Goal: Task Accomplishment & Management: Manage account settings

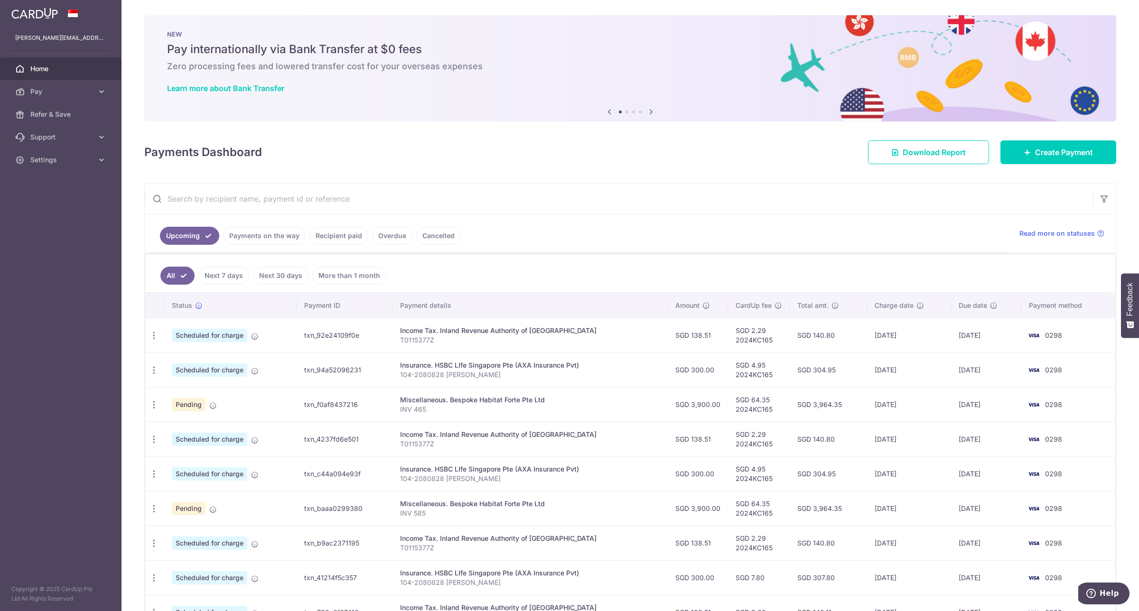
scroll to position [125, 0]
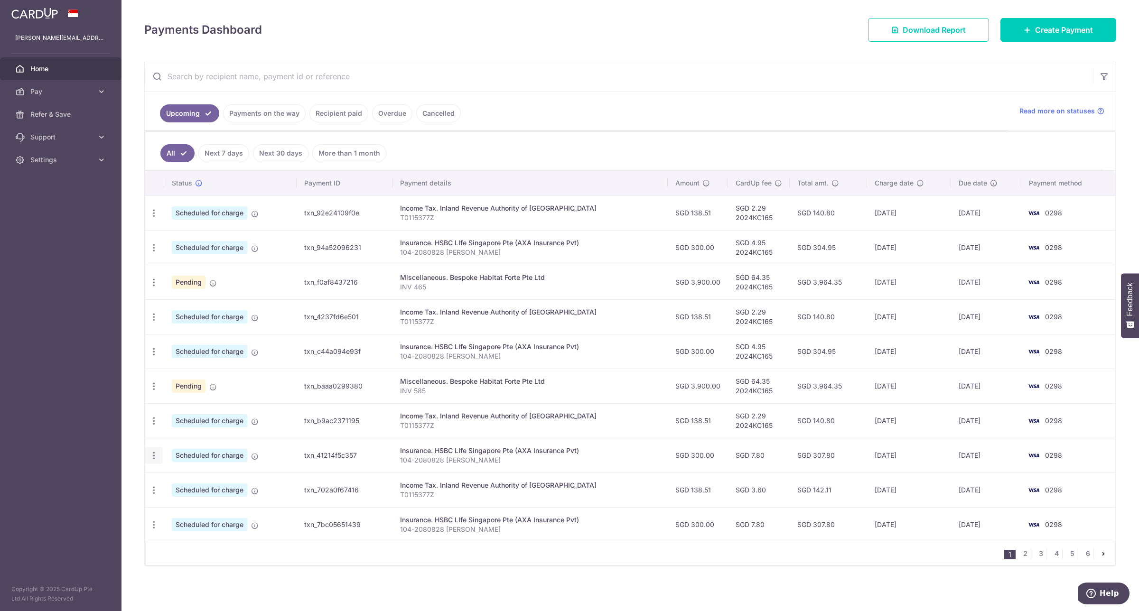
click at [154, 457] on icon "button" at bounding box center [154, 456] width 10 height 10
click at [189, 483] on span "Update payment" at bounding box center [204, 481] width 65 height 11
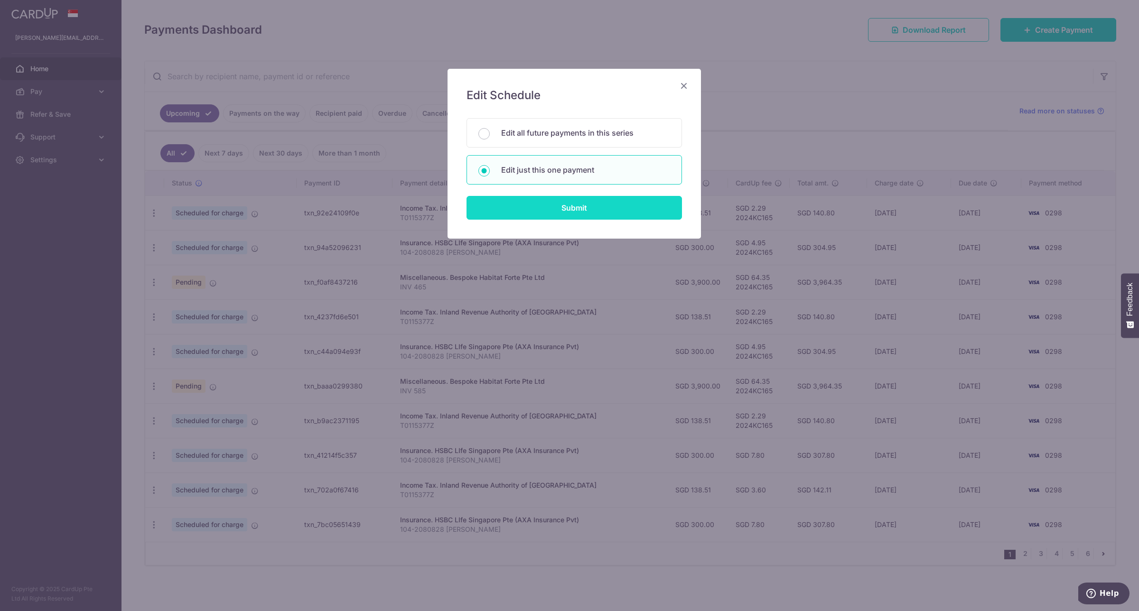
click at [637, 206] on input "Submit" at bounding box center [574, 208] width 215 height 24
radio input "true"
type input "300.00"
type input "03/01/2026"
type input "104-2080828 CEPHAS GAN"
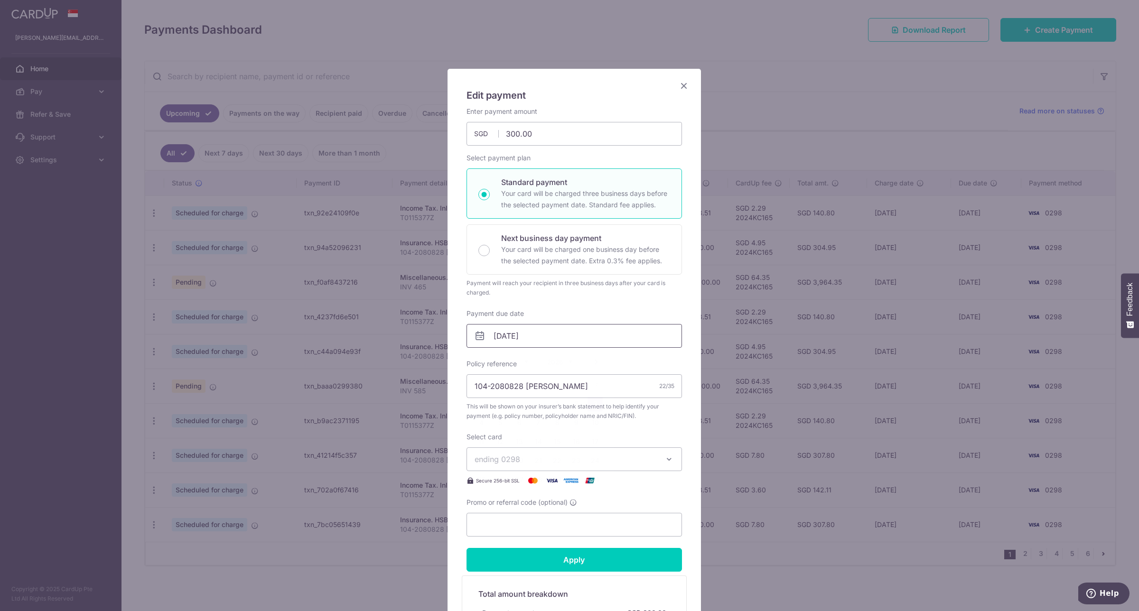
click at [601, 343] on input "03/01/2026" at bounding box center [574, 336] width 215 height 24
click at [571, 362] on select "2025 2026 2027 2028 2029 2030 2031 2032 2033 2034 2035" at bounding box center [559, 362] width 25 height 8
click at [525, 362] on select "Oct Nov Dec" at bounding box center [515, 362] width 25 height 8
click at [534, 481] on link "31" at bounding box center [538, 479] width 15 height 15
type input "31/12/2025"
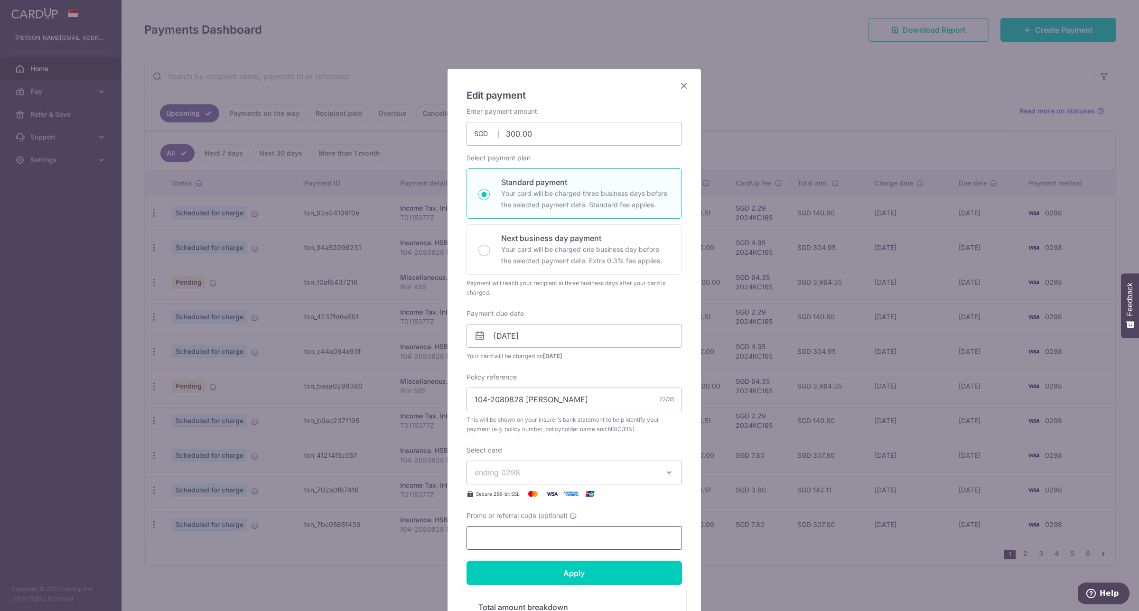
click at [582, 541] on input "Promo or referral code (optional)" at bounding box center [574, 538] width 215 height 24
type input "2024KC165"
click at [587, 570] on input "Apply" at bounding box center [574, 574] width 215 height 24
type input "Successfully Applied"
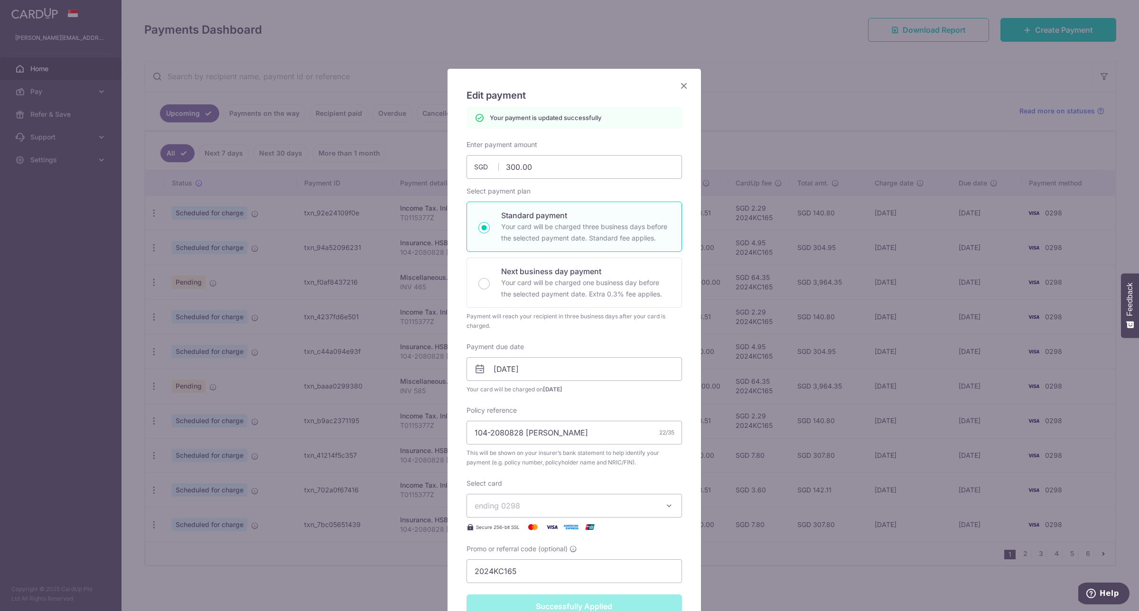
click at [755, 108] on div "Edit payment By clicking apply, you will make changes to all payments to HSBC L…" at bounding box center [569, 305] width 1139 height 611
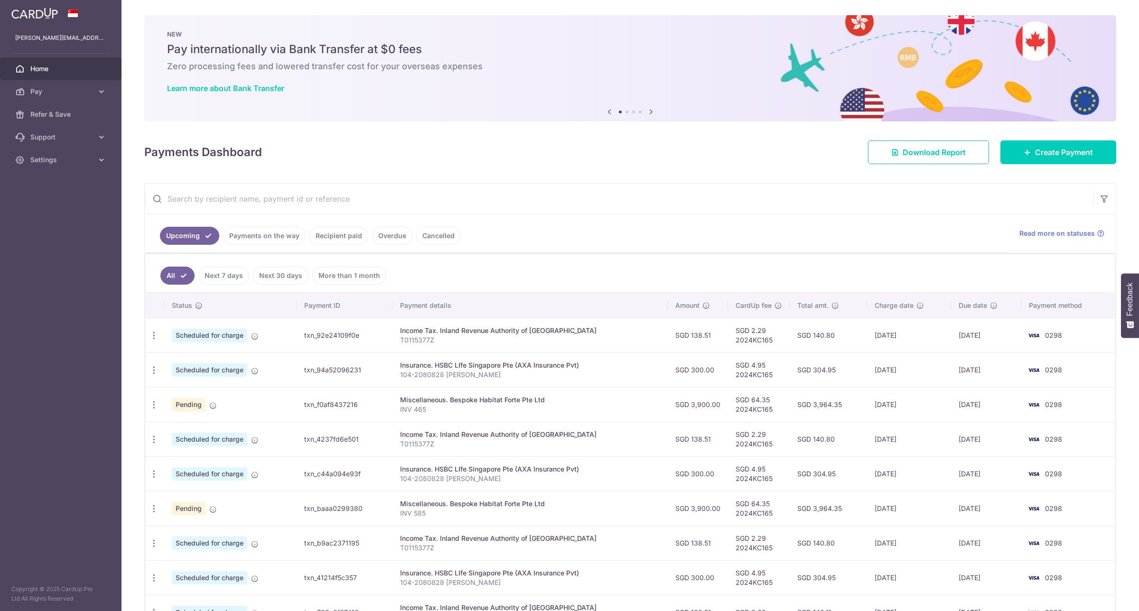
scroll to position [125, 0]
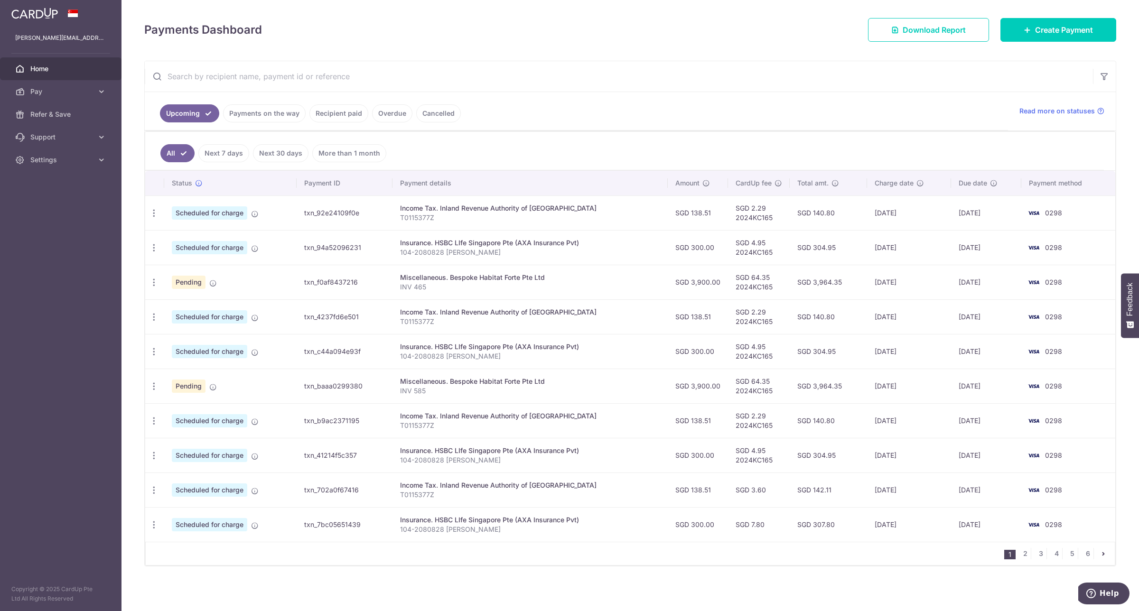
click at [274, 104] on link "Payments on the way" at bounding box center [264, 113] width 83 height 18
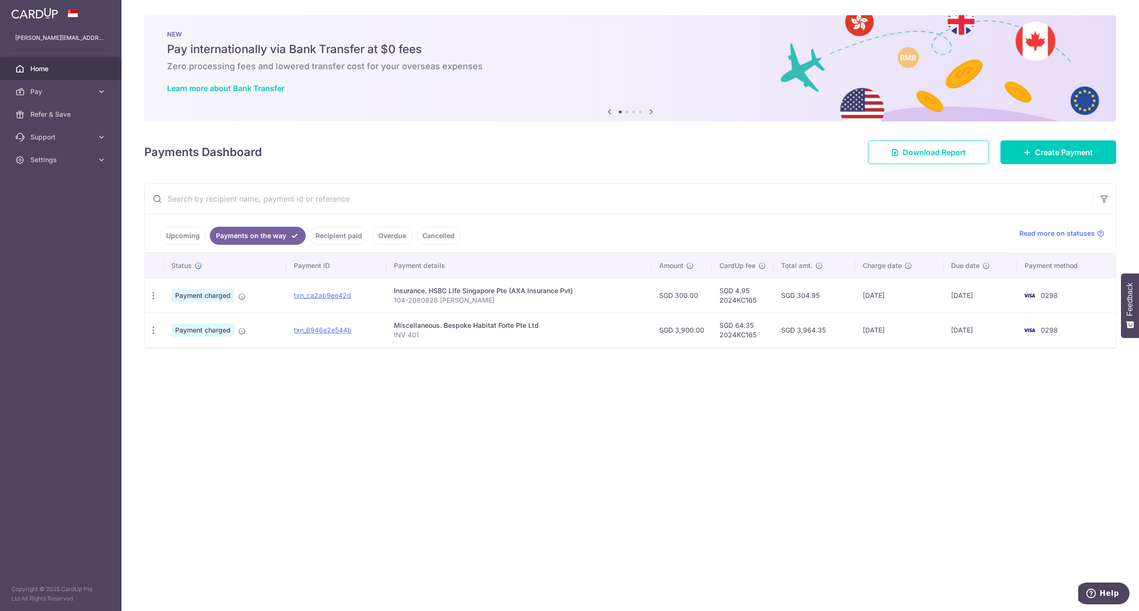
click at [190, 236] on link "Upcoming" at bounding box center [183, 236] width 46 height 18
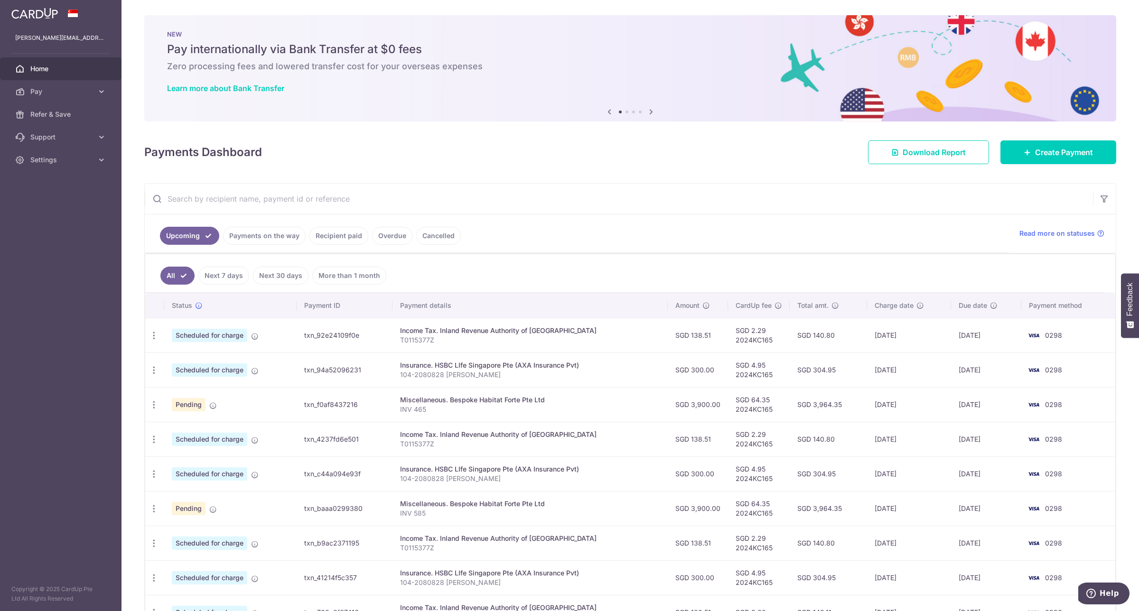
scroll to position [125, 0]
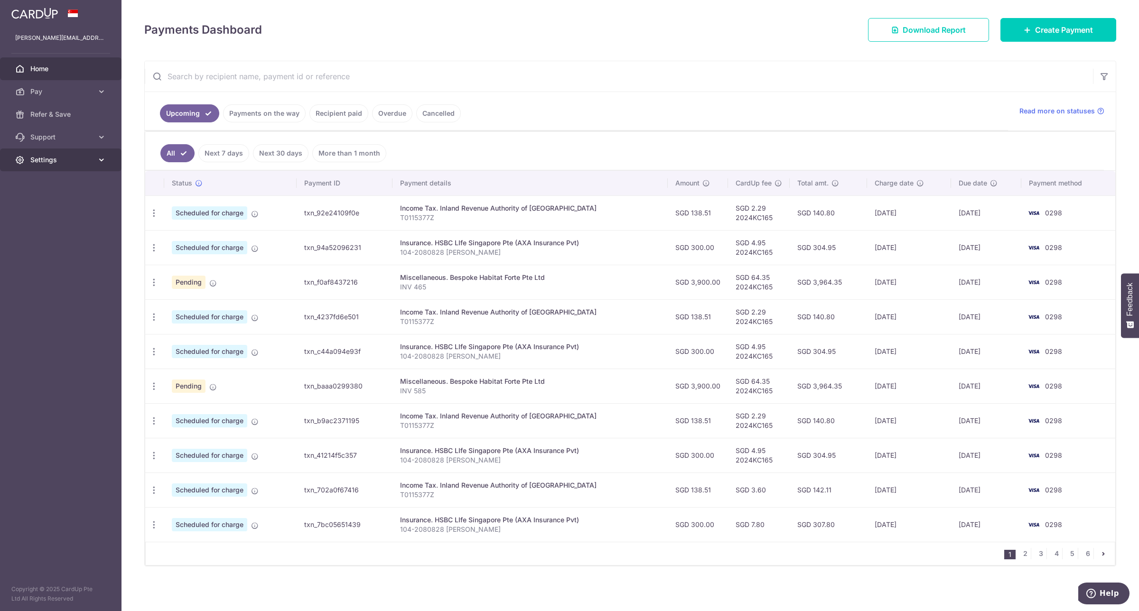
click at [39, 155] on span "Settings" at bounding box center [61, 159] width 63 height 9
click at [46, 209] on span "Logout" at bounding box center [61, 205] width 63 height 9
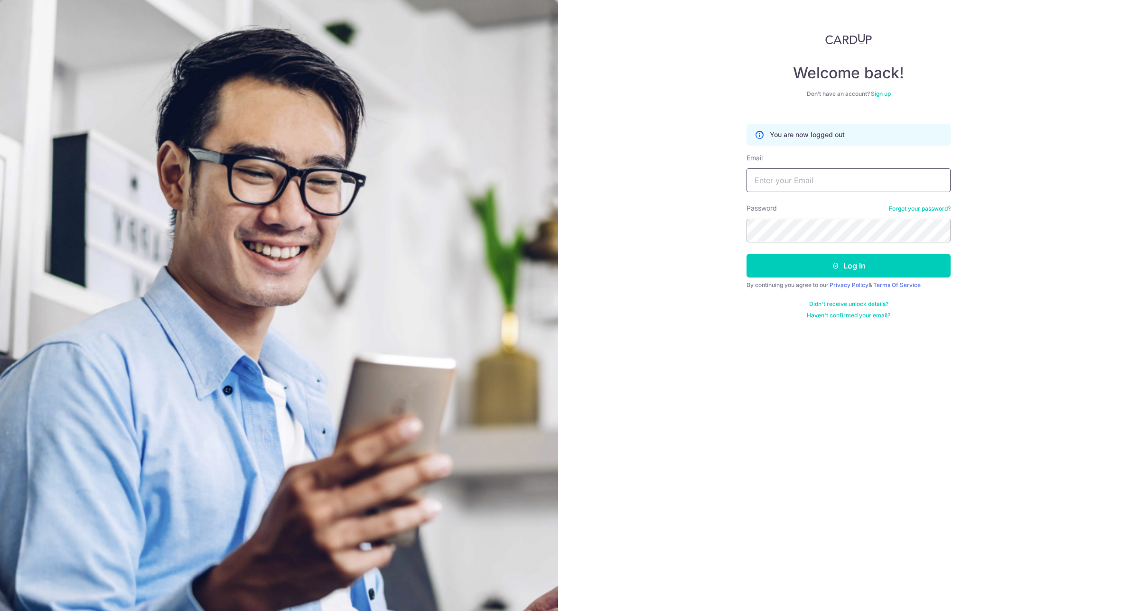
click at [789, 191] on input "Email" at bounding box center [849, 180] width 204 height 24
type input "[EMAIL_ADDRESS][DOMAIN_NAME]"
click at [828, 264] on button "Log in" at bounding box center [849, 266] width 204 height 24
